Goal: Information Seeking & Learning: Find contact information

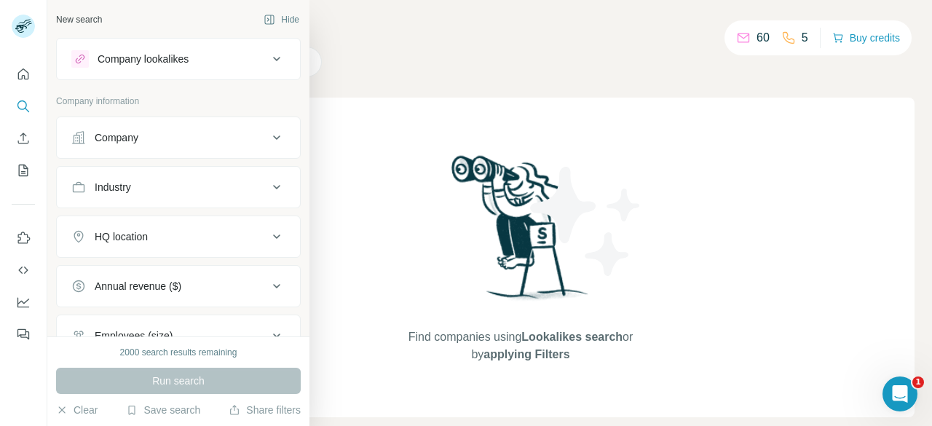
click at [130, 136] on div "Company" at bounding box center [117, 137] width 44 height 15
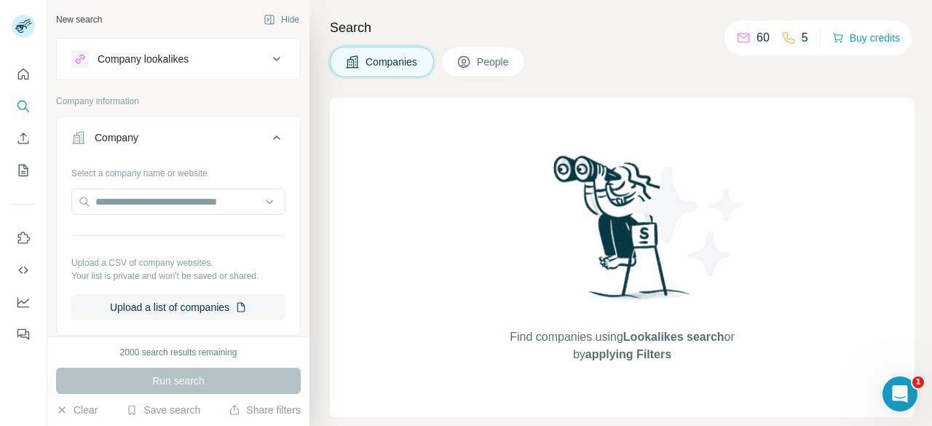
click at [221, 53] on div "Company lookalikes" at bounding box center [169, 58] width 197 height 17
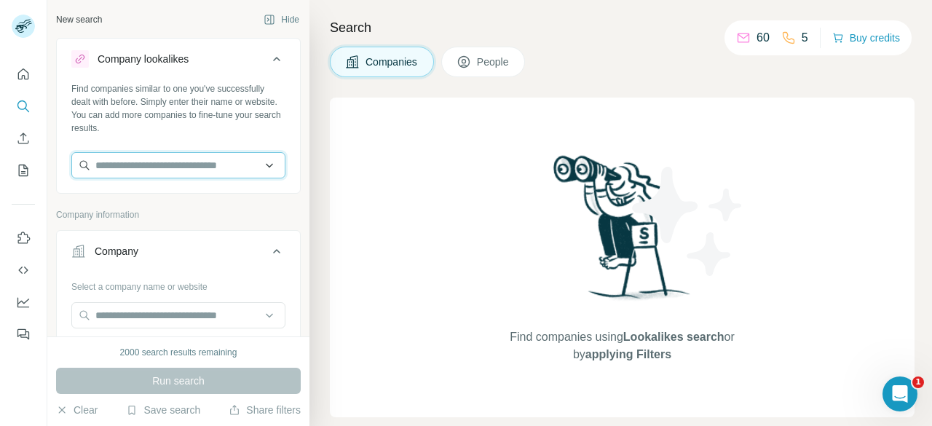
click at [183, 158] on input "text" at bounding box center [178, 165] width 214 height 26
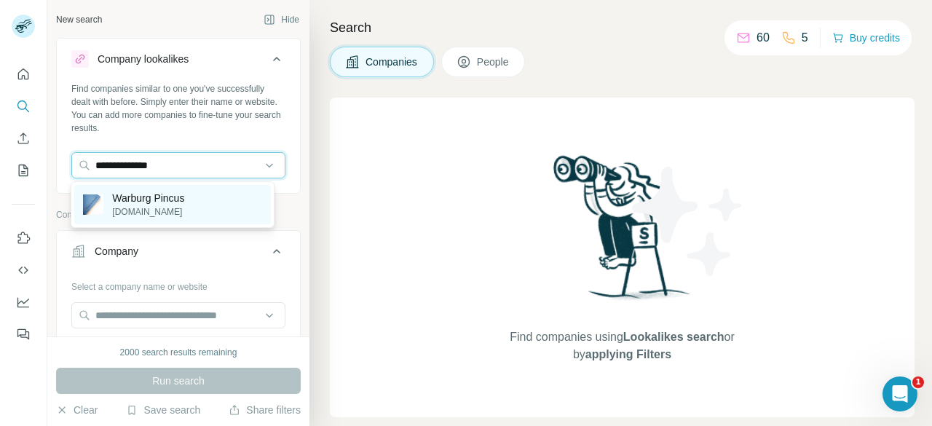
type input "**********"
click at [195, 199] on div "Warburg Pincus [DOMAIN_NAME]" at bounding box center [172, 204] width 196 height 39
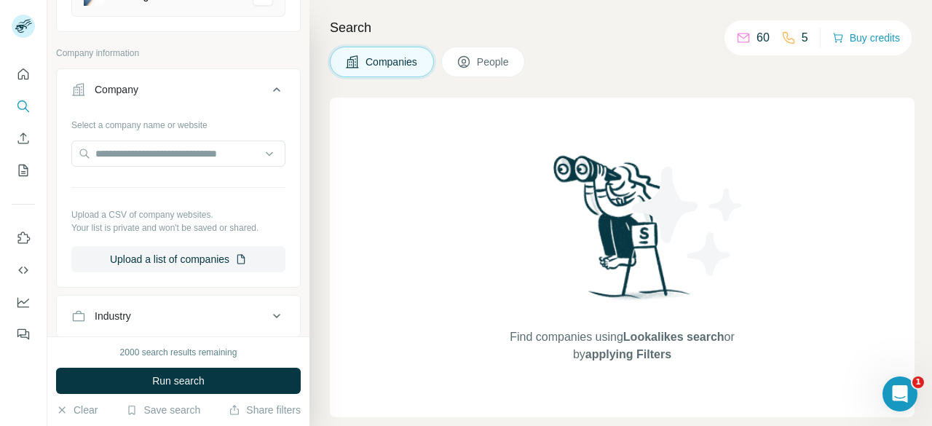
scroll to position [437, 0]
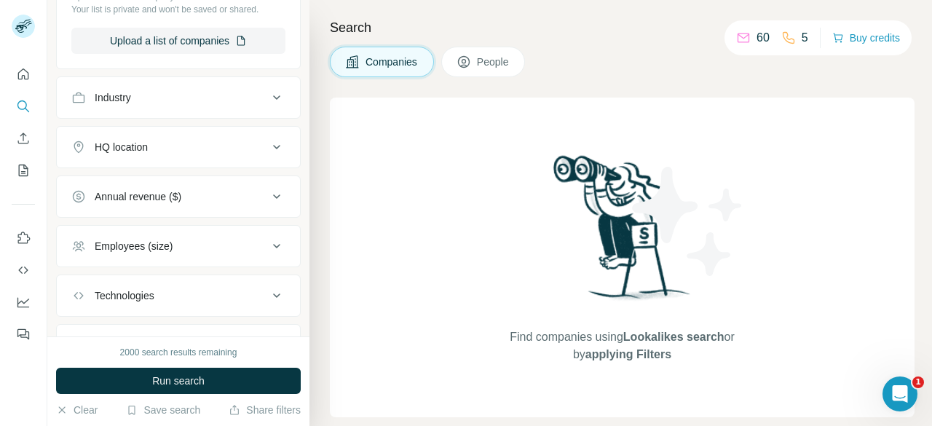
click at [237, 94] on div "Industry" at bounding box center [169, 97] width 197 height 15
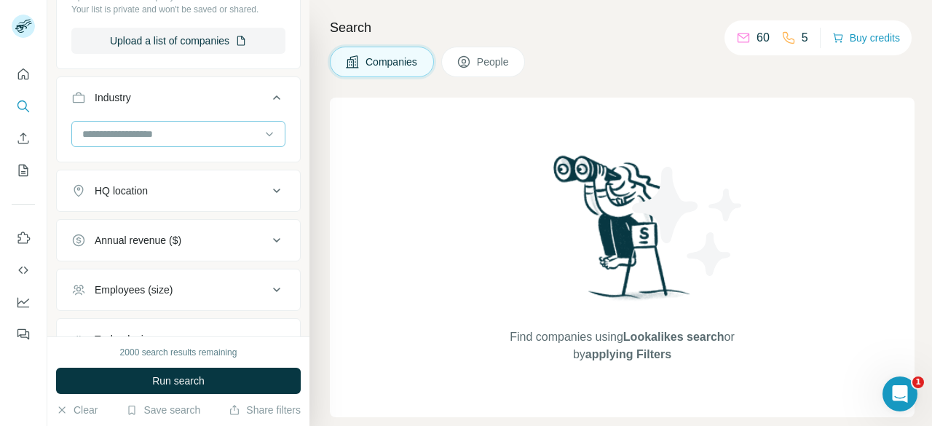
click at [201, 132] on input at bounding box center [171, 134] width 180 height 16
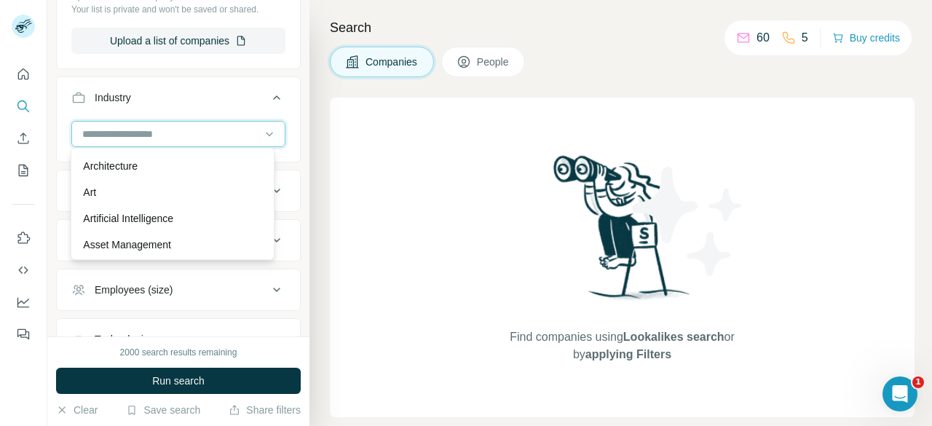
scroll to position [874, 0]
click at [179, 128] on input at bounding box center [171, 134] width 180 height 16
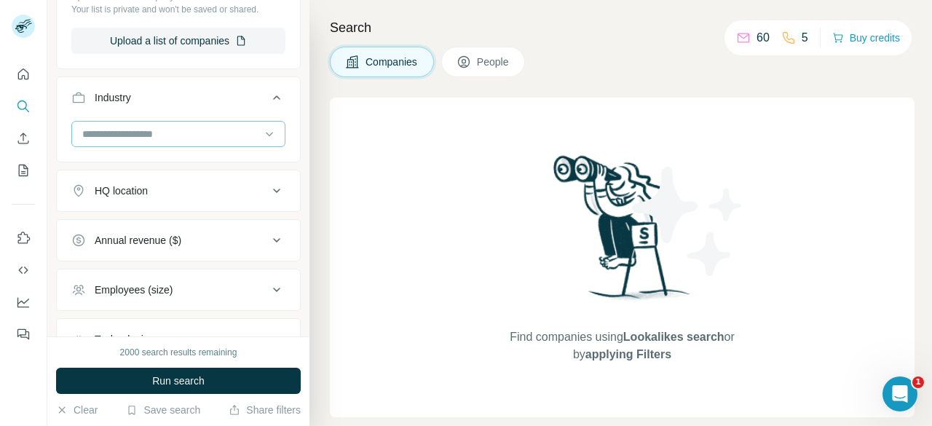
click at [179, 128] on input at bounding box center [171, 134] width 180 height 16
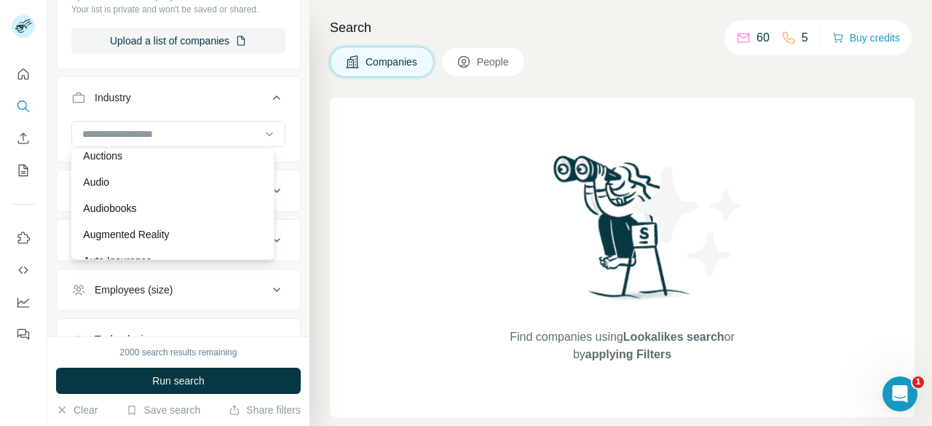
scroll to position [142, 0]
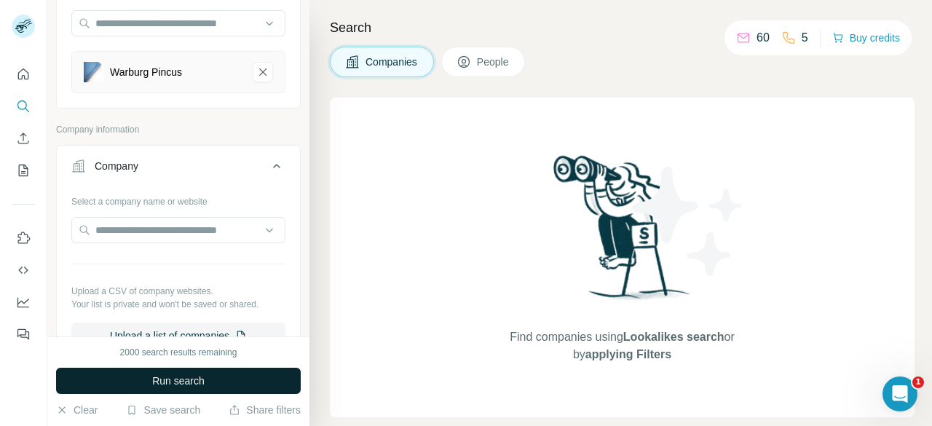
click at [201, 383] on span "Run search" at bounding box center [178, 380] width 52 height 15
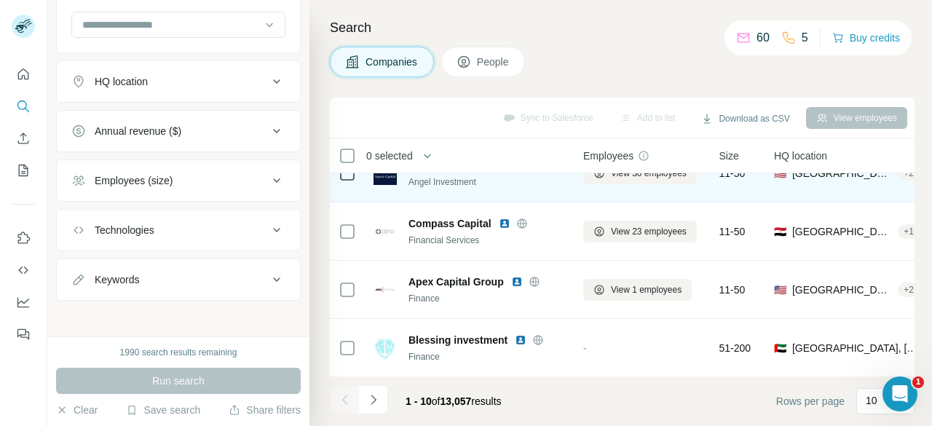
scroll to position [386, 0]
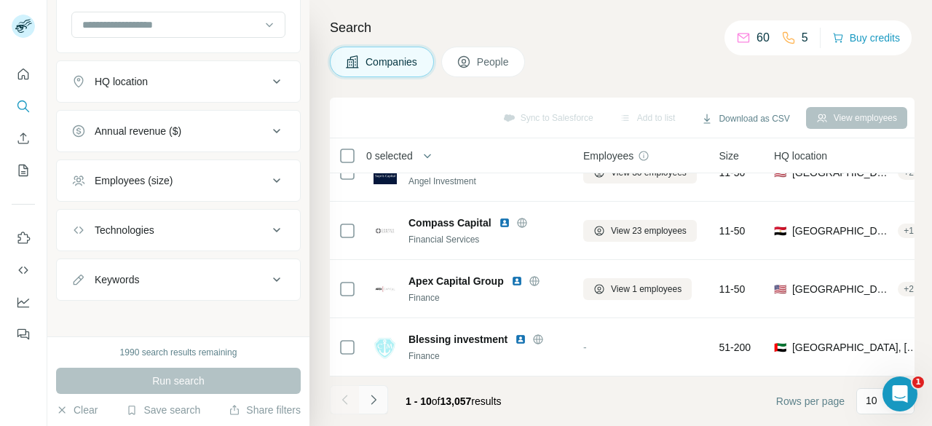
click at [373, 403] on icon "Navigate to next page" at bounding box center [373, 399] width 5 height 9
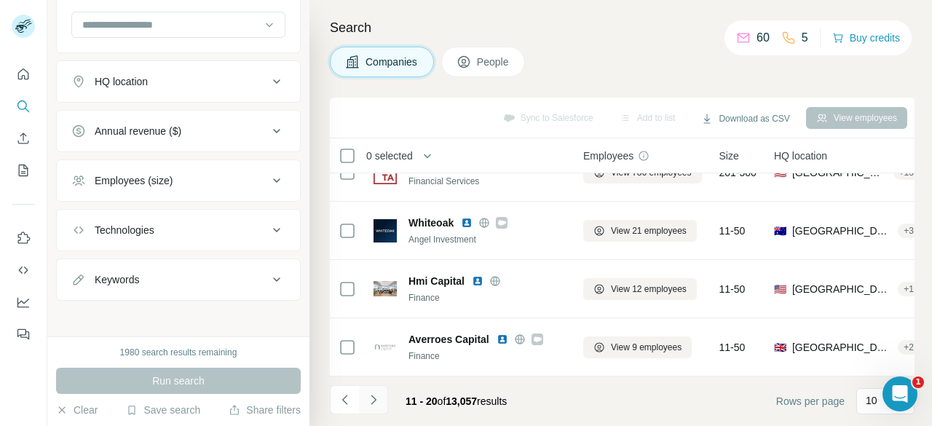
click at [377, 400] on icon "Navigate to next page" at bounding box center [373, 399] width 15 height 15
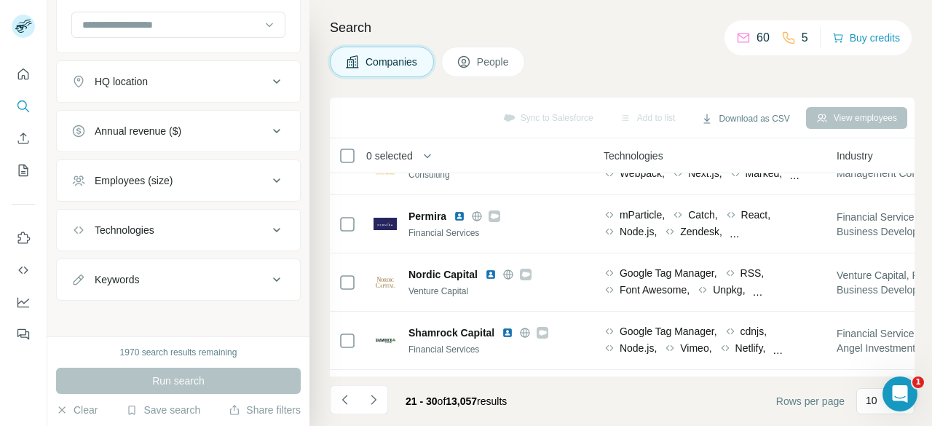
scroll to position [95, 796]
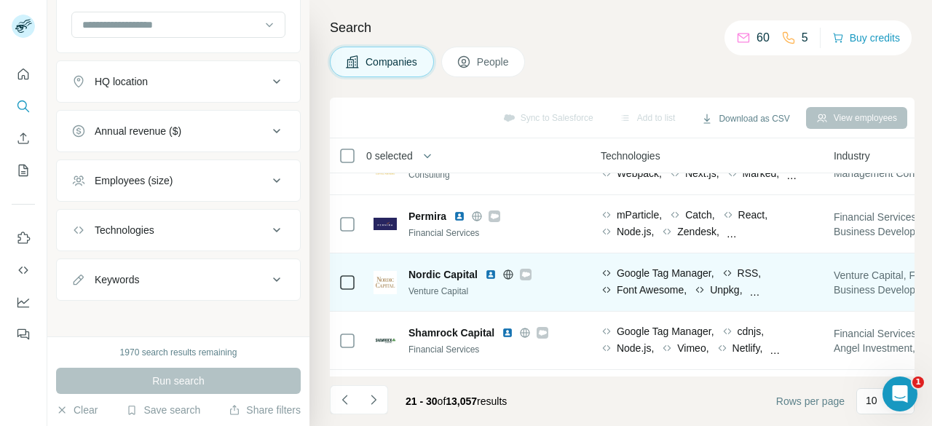
click at [777, 274] on div "Google Tag Manager, RSS, Font Awesome, Unpkg, Stimulus, Vimeo, RackCache, [DOMA…" at bounding box center [708, 282] width 215 height 33
click at [742, 293] on div "Unpkg," at bounding box center [718, 289] width 48 height 15
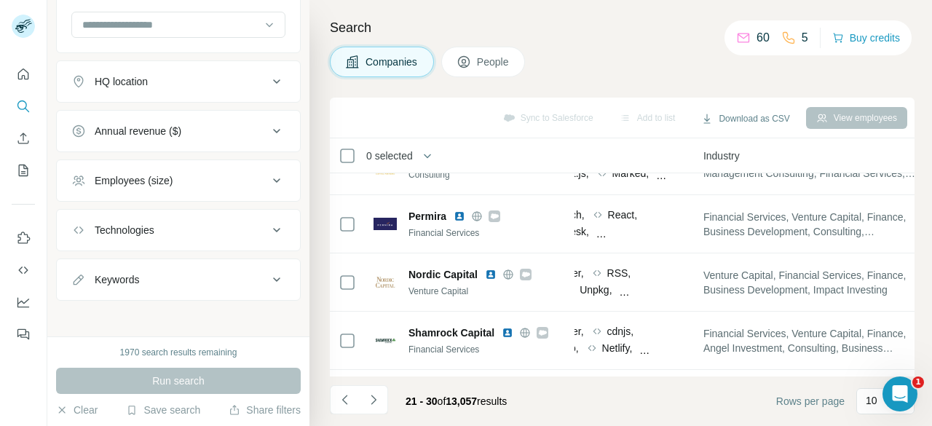
scroll to position [95, 0]
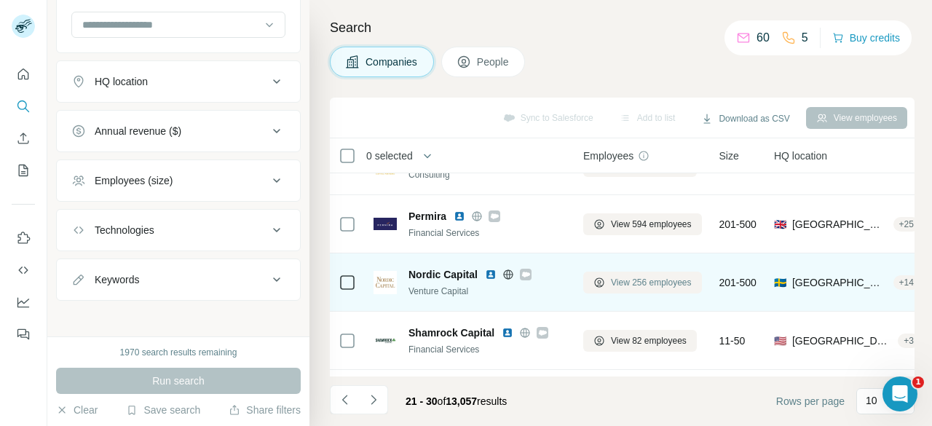
click at [669, 280] on span "View 256 employees" at bounding box center [651, 282] width 81 height 13
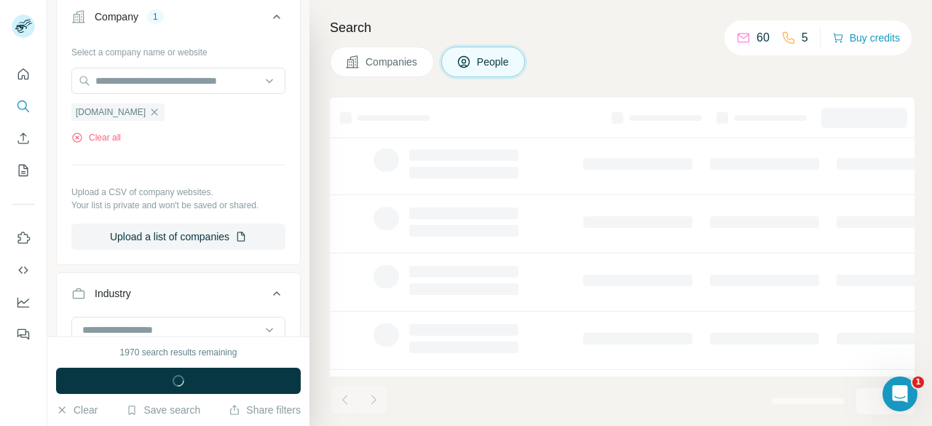
scroll to position [849, 0]
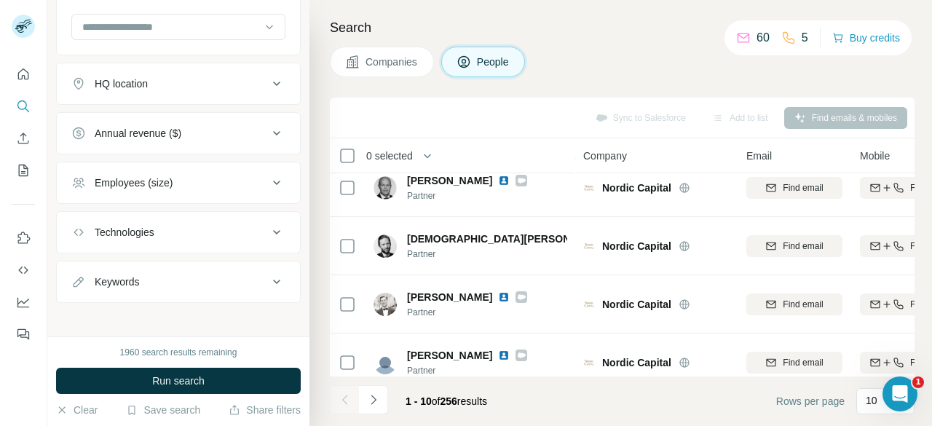
scroll to position [386, 0]
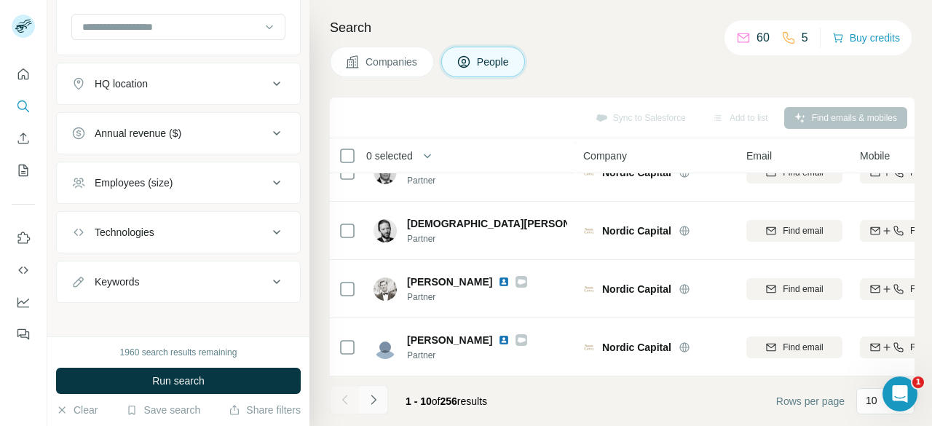
click at [371, 405] on icon "Navigate to next page" at bounding box center [373, 399] width 15 height 15
click at [371, 391] on button "Navigate to next page" at bounding box center [373, 399] width 29 height 29
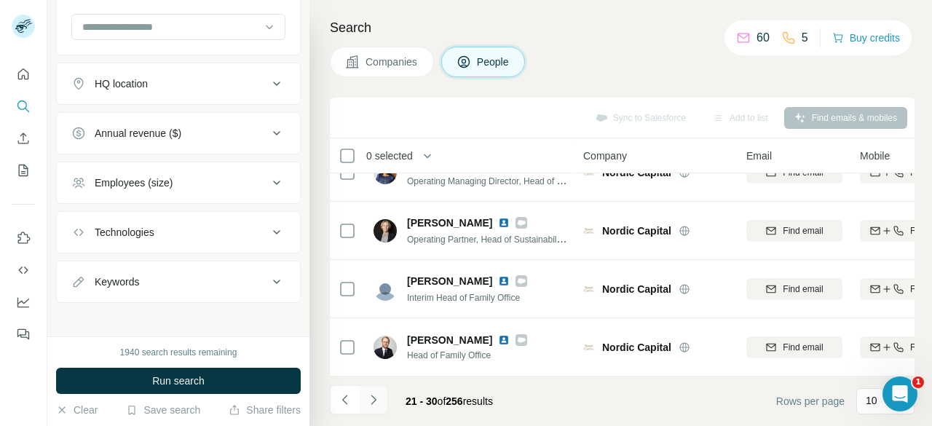
click at [380, 400] on icon "Navigate to next page" at bounding box center [373, 399] width 15 height 15
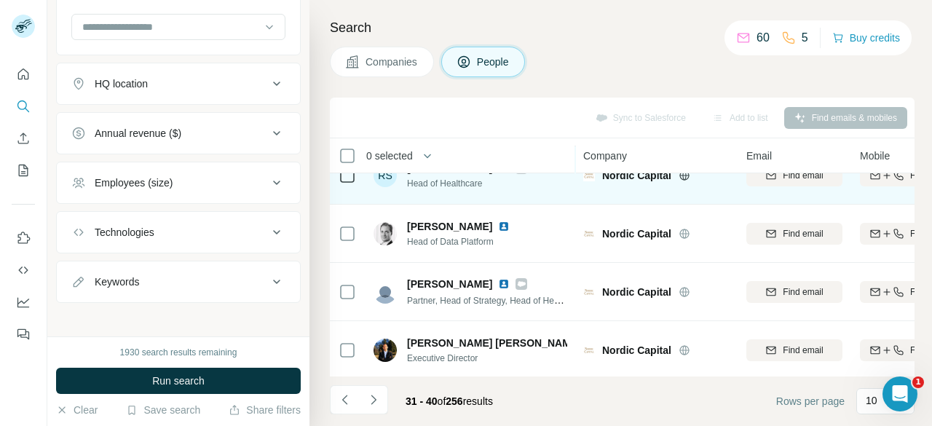
scroll to position [0, 0]
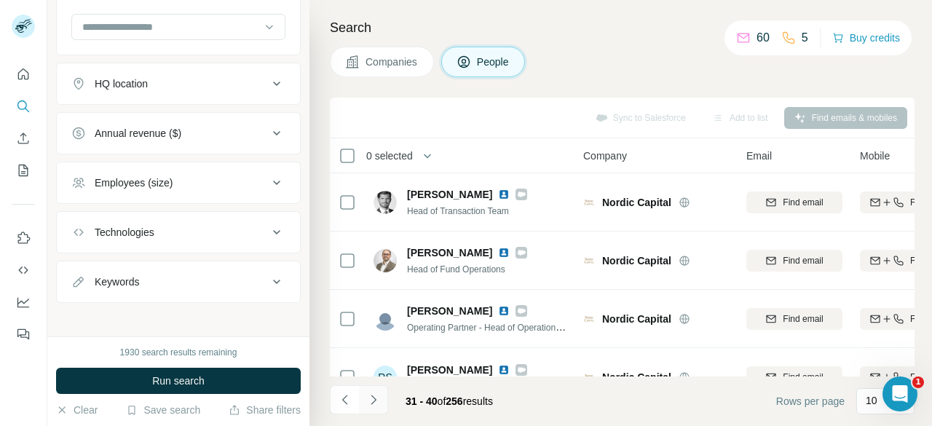
click at [376, 401] on icon "Navigate to next page" at bounding box center [373, 399] width 15 height 15
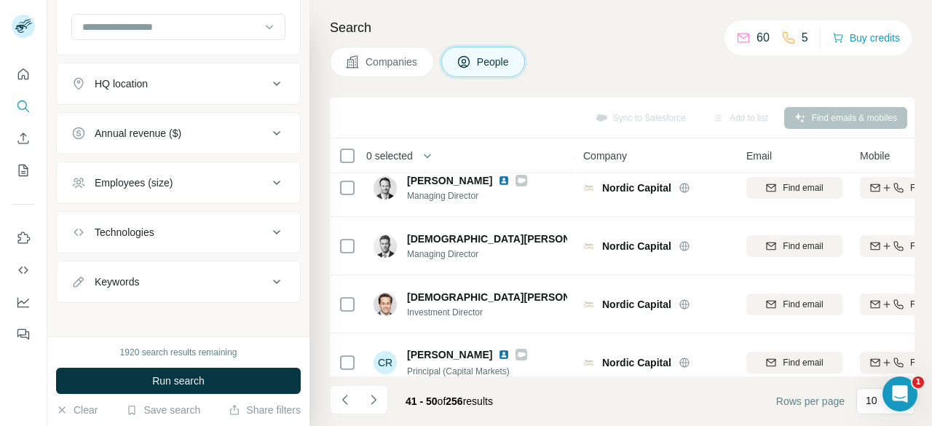
scroll to position [386, 0]
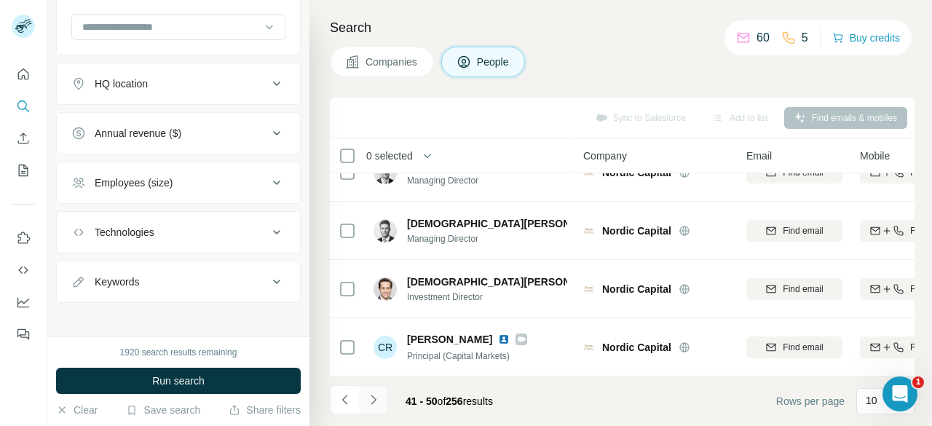
click at [374, 405] on icon "Navigate to next page" at bounding box center [373, 399] width 15 height 15
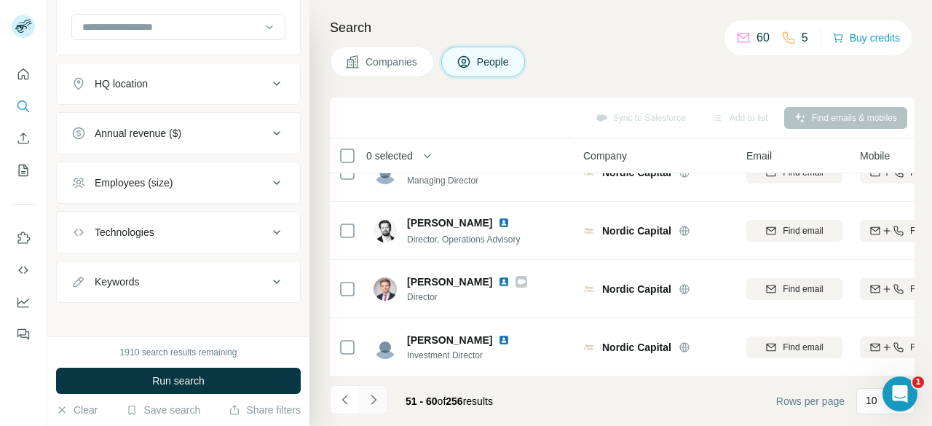
click at [371, 404] on icon "Navigate to next page" at bounding box center [373, 399] width 5 height 9
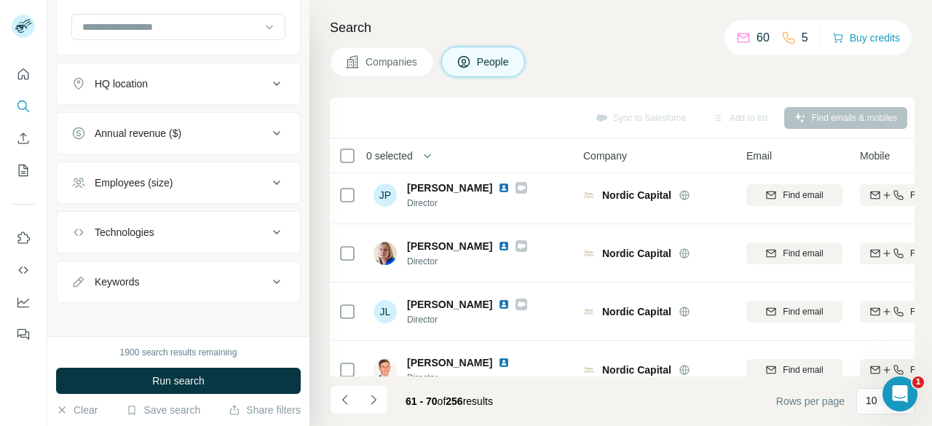
scroll to position [0, 0]
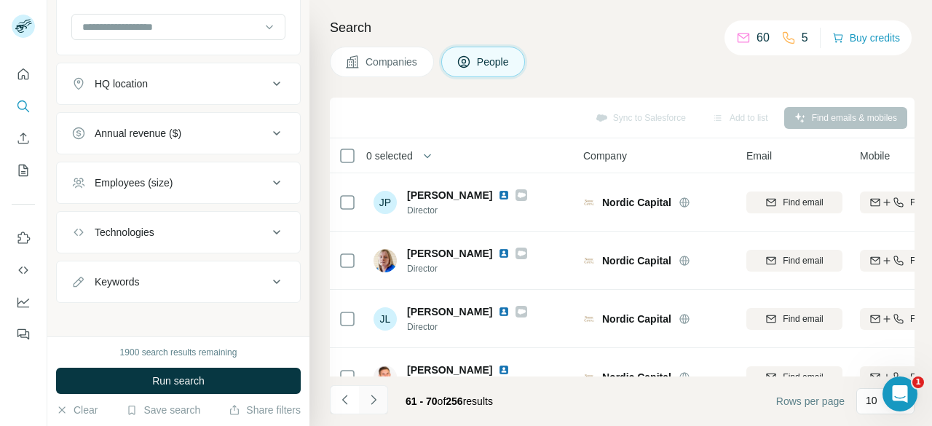
click at [371, 407] on icon "Navigate to next page" at bounding box center [373, 399] width 15 height 15
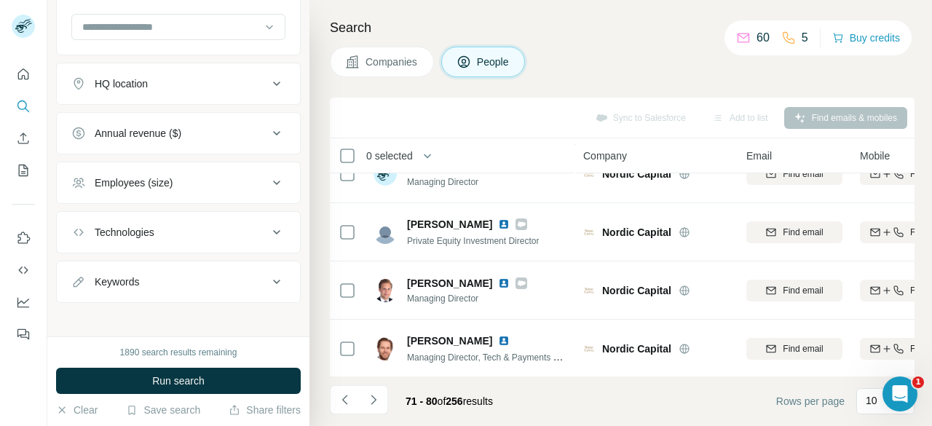
scroll to position [386, 0]
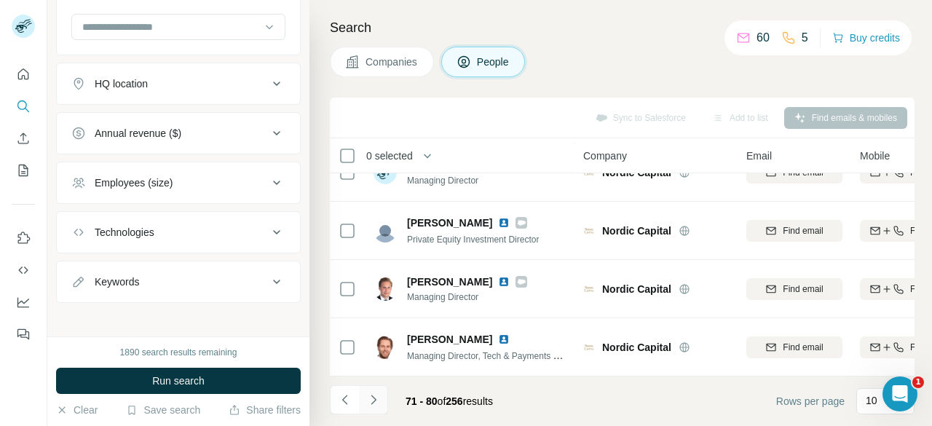
click at [369, 400] on icon "Navigate to next page" at bounding box center [373, 399] width 15 height 15
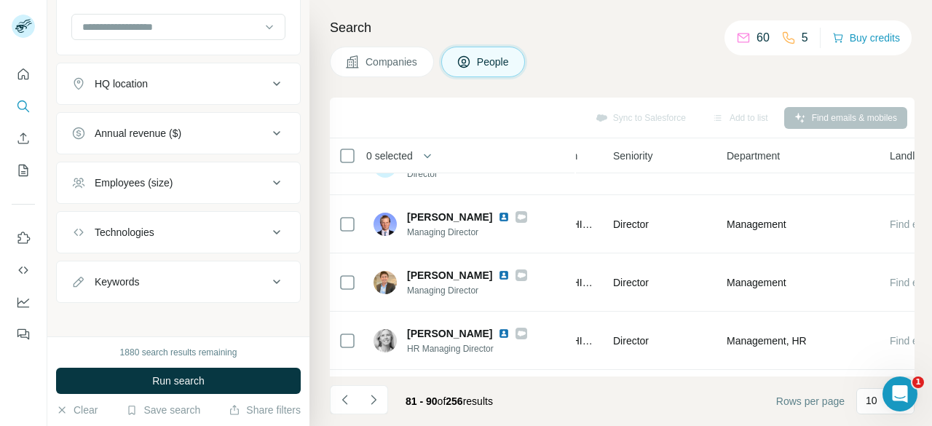
scroll to position [95, 96]
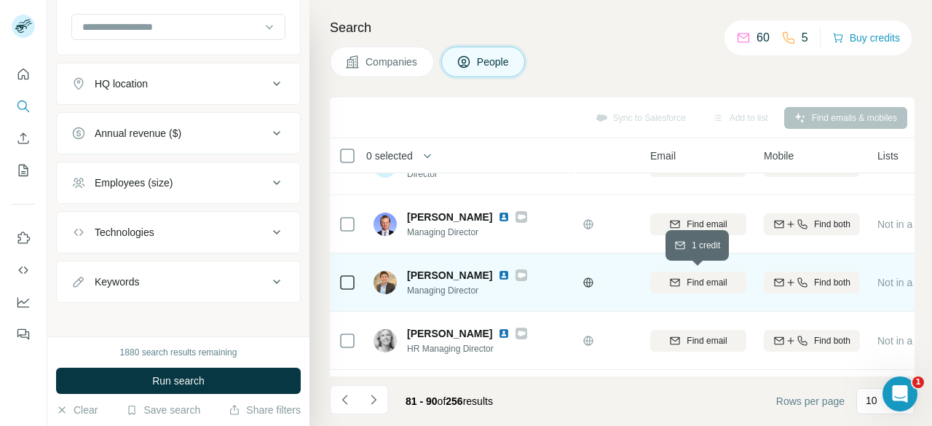
click at [707, 283] on span "Find email" at bounding box center [706, 282] width 40 height 13
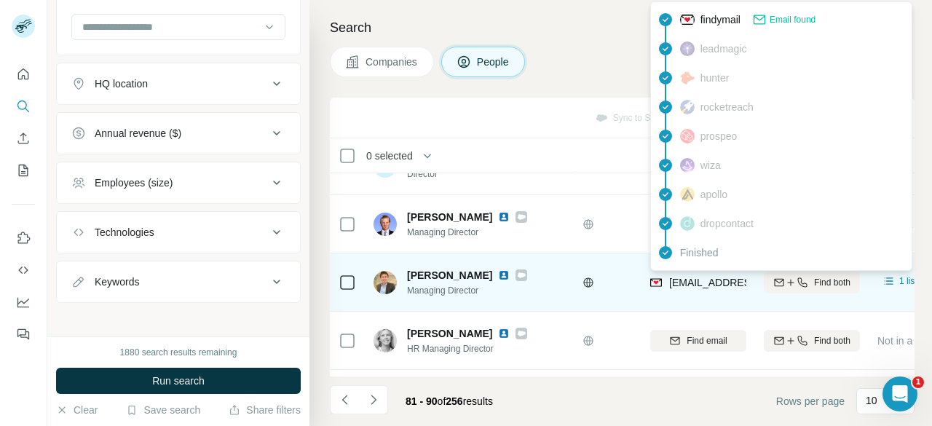
click at [681, 279] on span "[EMAIL_ADDRESS][DOMAIN_NAME]" at bounding box center [755, 283] width 173 height 12
click at [687, 282] on span "[EMAIL_ADDRESS][DOMAIN_NAME]" at bounding box center [755, 283] width 173 height 12
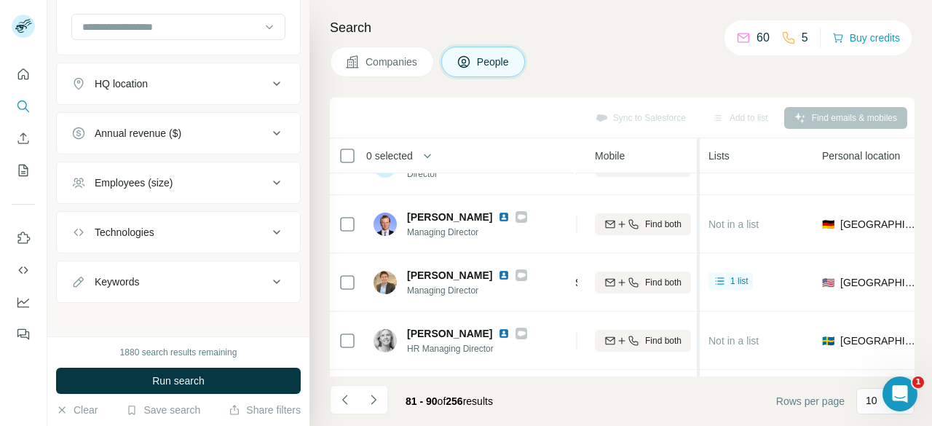
scroll to position [95, 264]
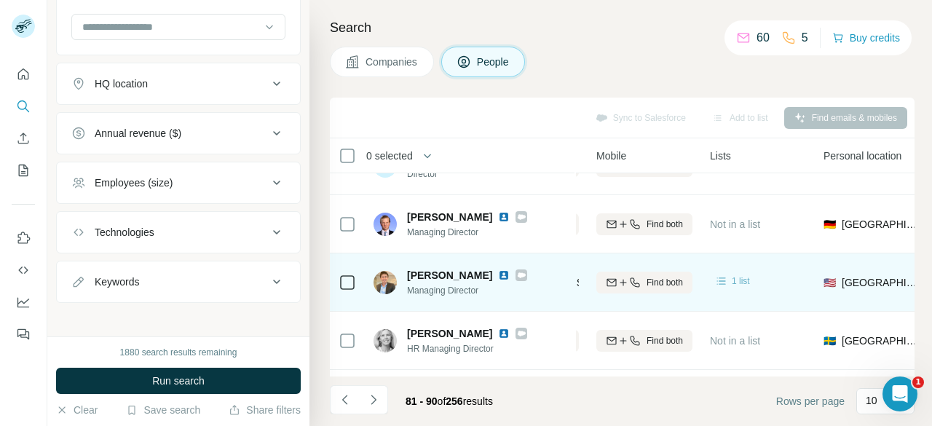
click at [734, 282] on span "1 list" at bounding box center [741, 280] width 18 height 13
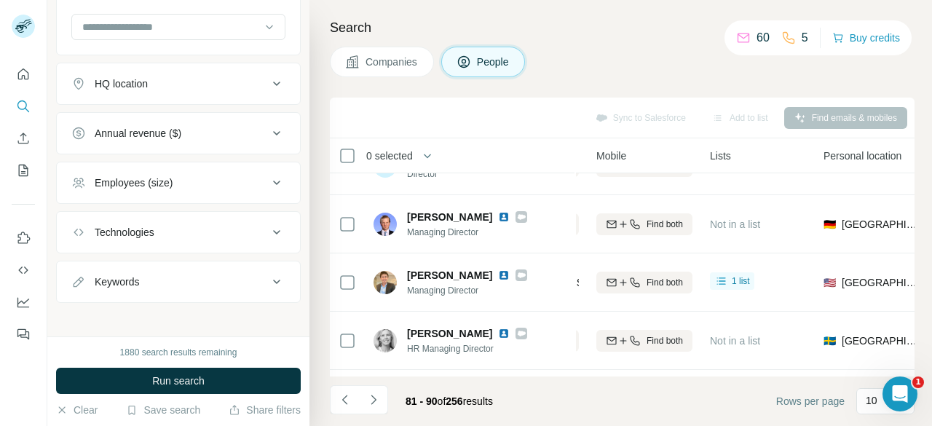
scroll to position [95, 0]
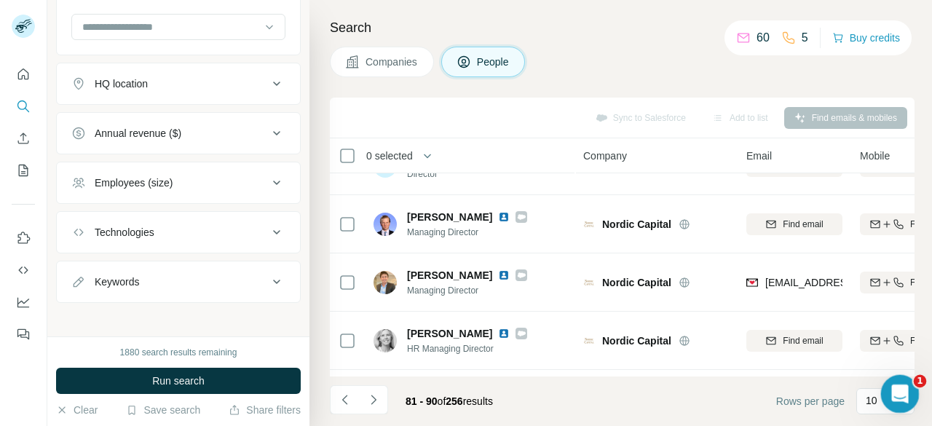
click at [887, 389] on div "Open Intercom Messenger" at bounding box center [898, 392] width 48 height 48
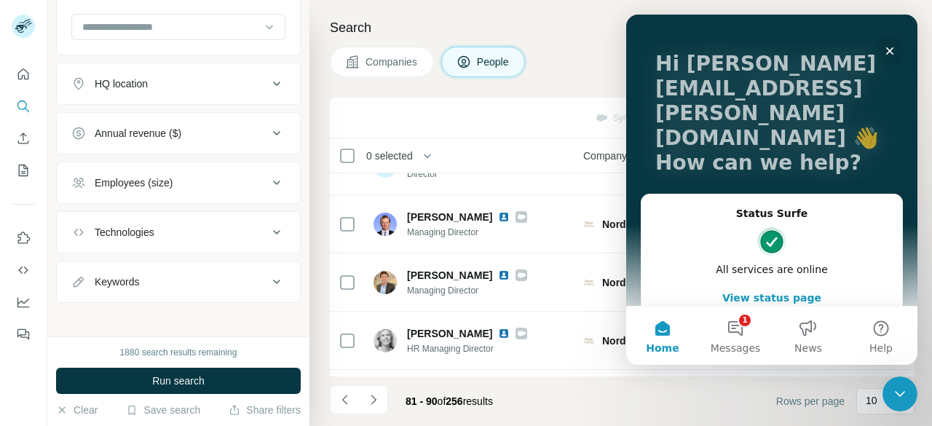
scroll to position [128, 0]
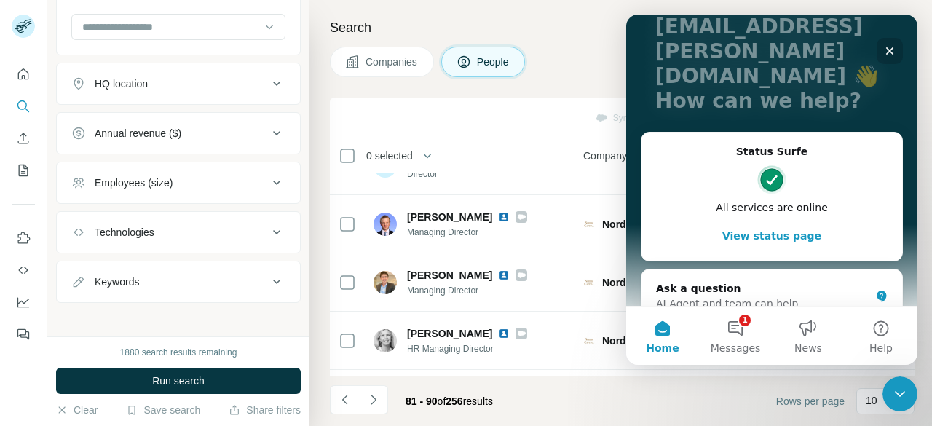
click at [886, 58] on div "Close" at bounding box center [889, 51] width 26 height 26
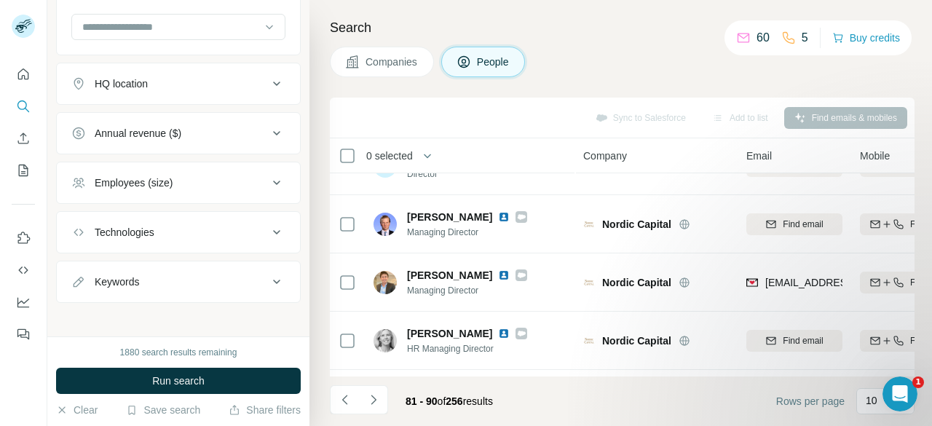
scroll to position [0, 0]
click at [22, 178] on button "My lists" at bounding box center [23, 170] width 23 height 26
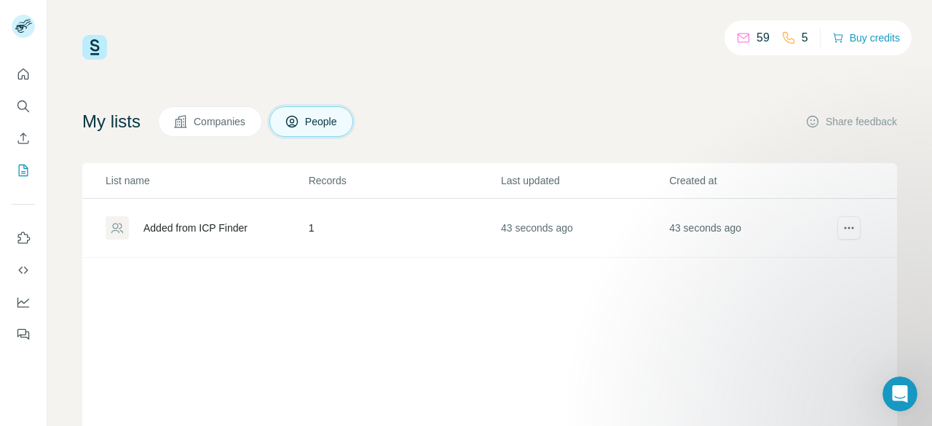
click at [850, 219] on td at bounding box center [866, 228] width 60 height 59
click at [841, 224] on icon "actions" at bounding box center [848, 228] width 15 height 15
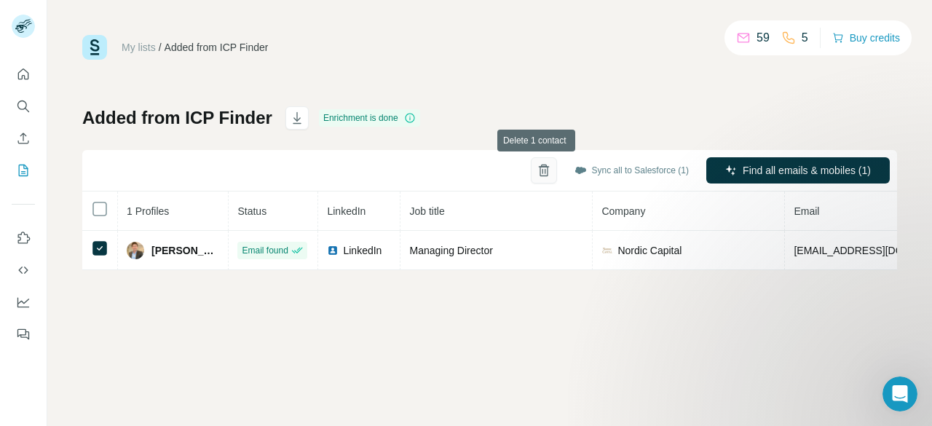
click at [539, 173] on icon "button" at bounding box center [543, 171] width 8 height 10
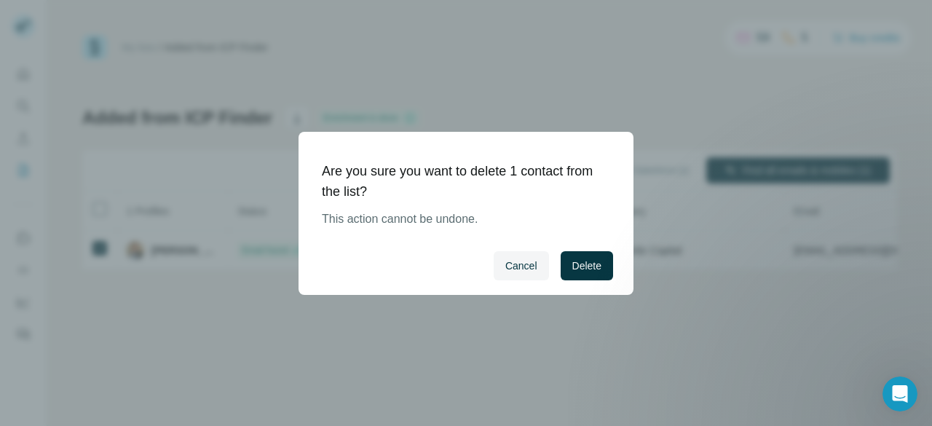
click at [574, 269] on span "Delete" at bounding box center [586, 265] width 29 height 15
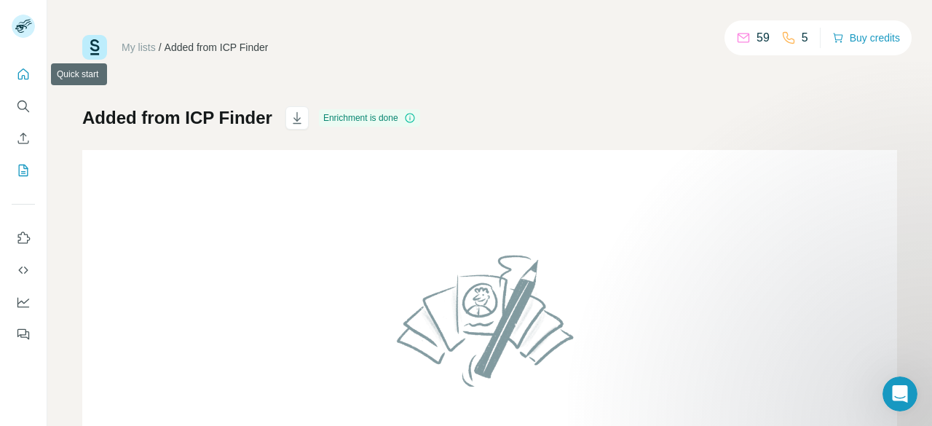
click at [18, 69] on icon "Quick start" at bounding box center [23, 74] width 15 height 15
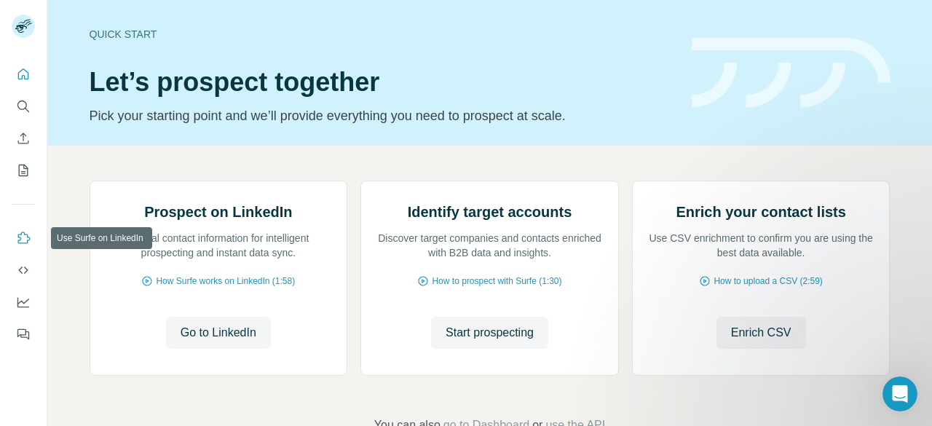
click at [17, 242] on icon "Use Surfe on LinkedIn" at bounding box center [23, 238] width 15 height 15
